Goal: Entertainment & Leisure: Browse casually

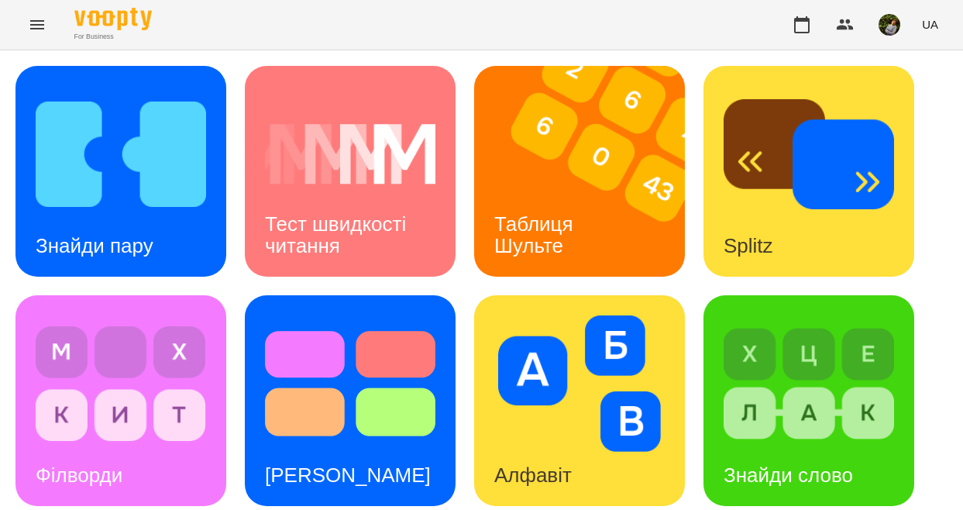
click at [595, 236] on div "Таблиця Шульте" at bounding box center [536, 235] width 125 height 83
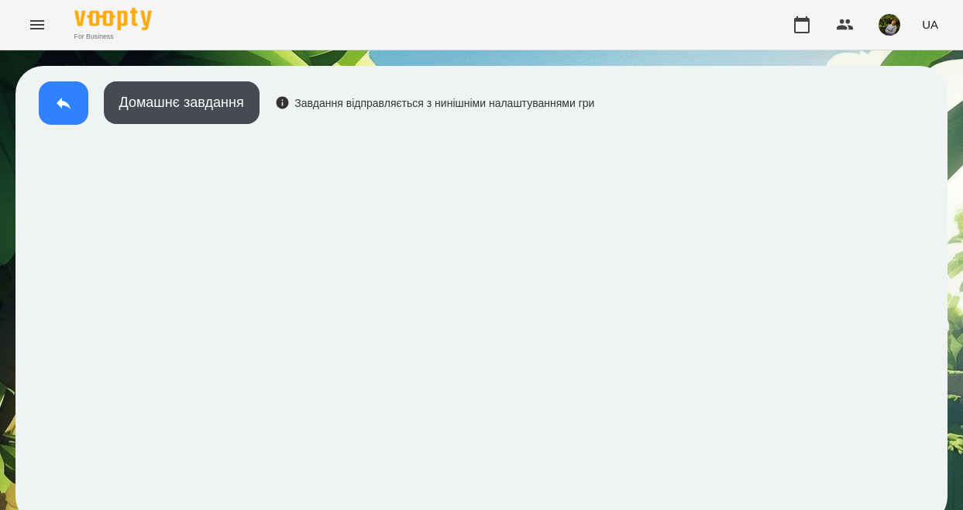
click at [64, 100] on icon at bounding box center [63, 103] width 19 height 19
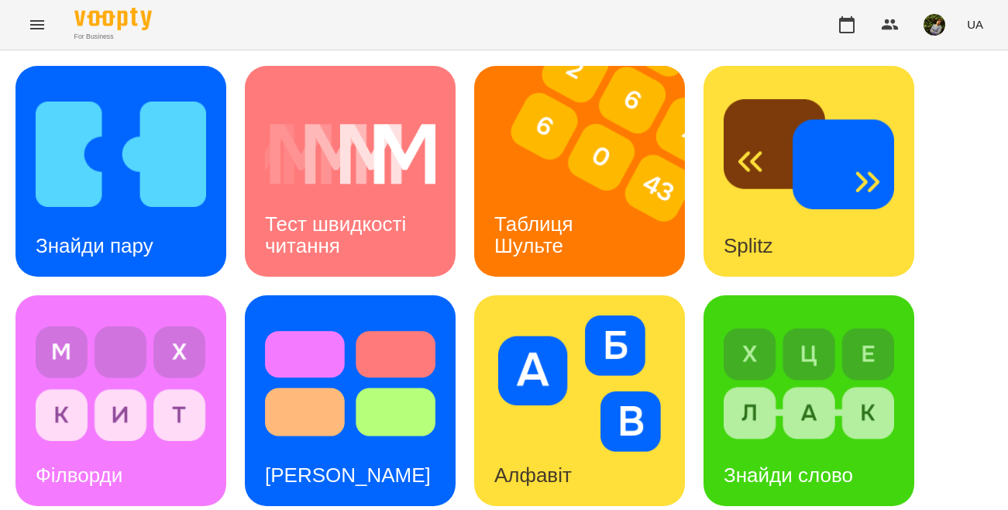
scroll to position [604, 0]
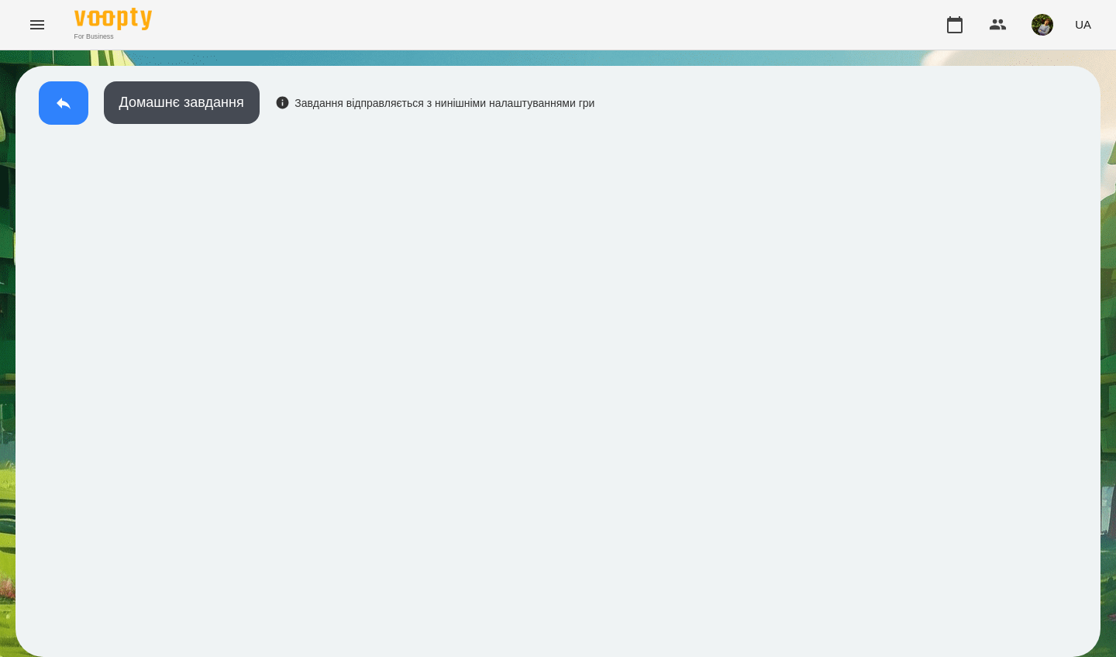
click at [64, 104] on icon at bounding box center [64, 104] width 14 height 12
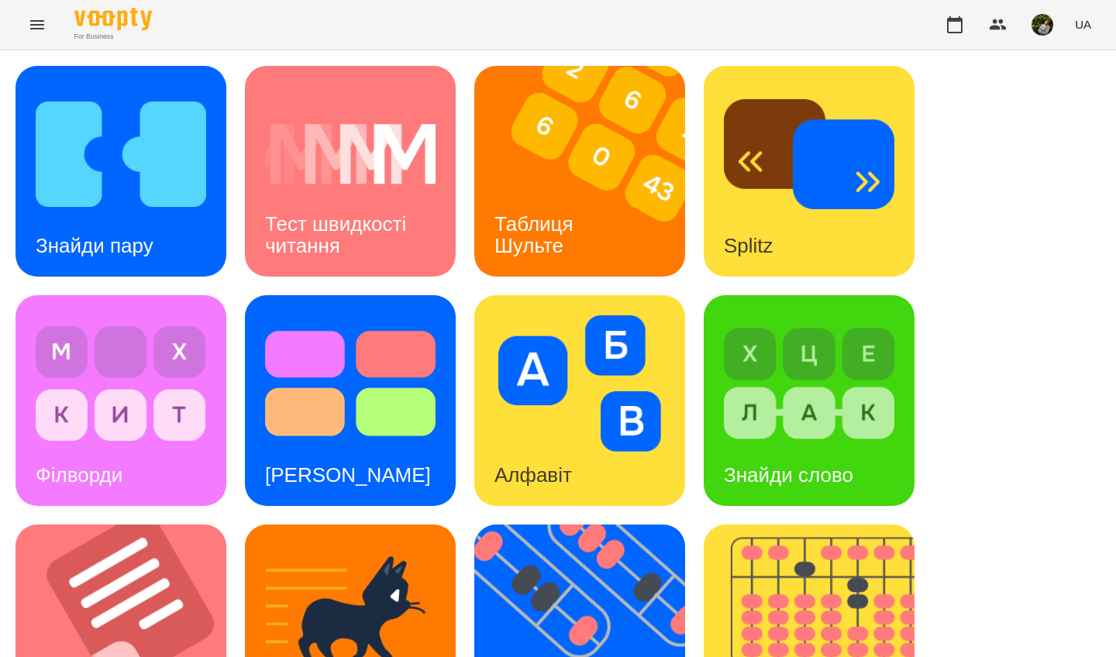
scroll to position [402, 0]
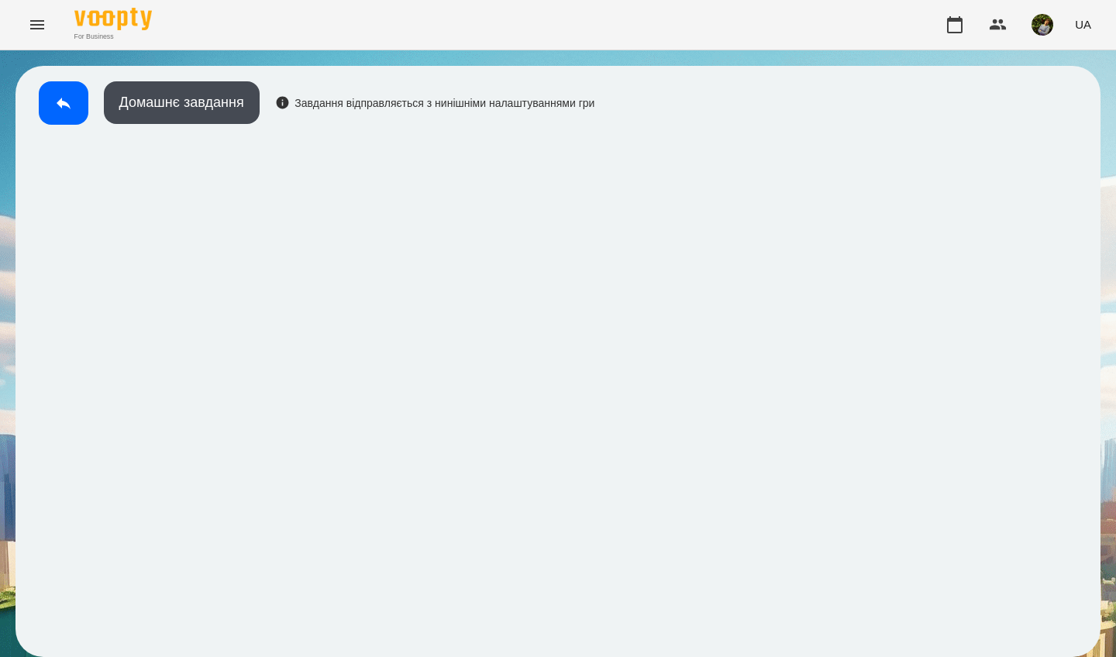
click at [57, 101] on icon at bounding box center [63, 103] width 19 height 19
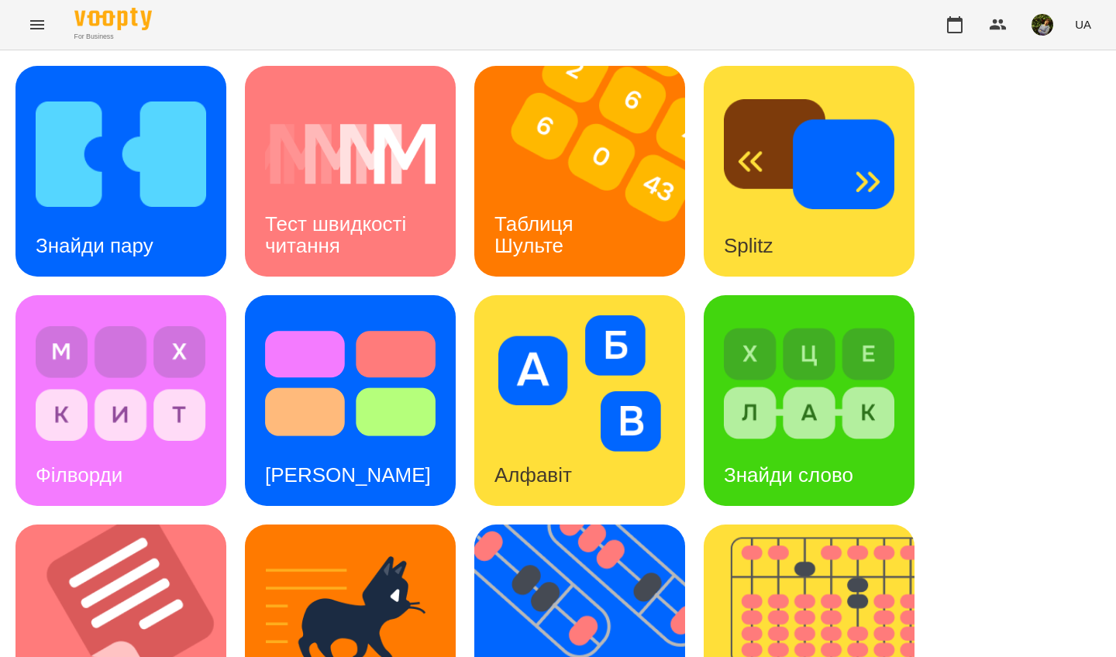
click at [136, 225] on div "Знайди пару" at bounding box center [94, 245] width 158 height 61
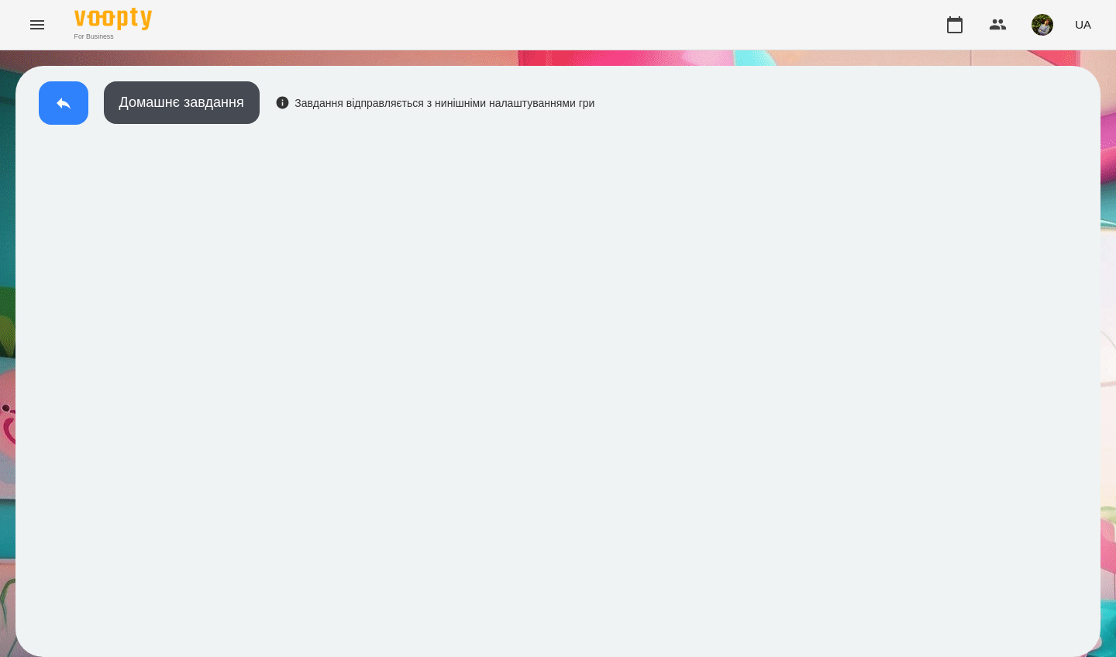
click at [64, 101] on icon at bounding box center [63, 103] width 19 height 19
